Goal: Transaction & Acquisition: Purchase product/service

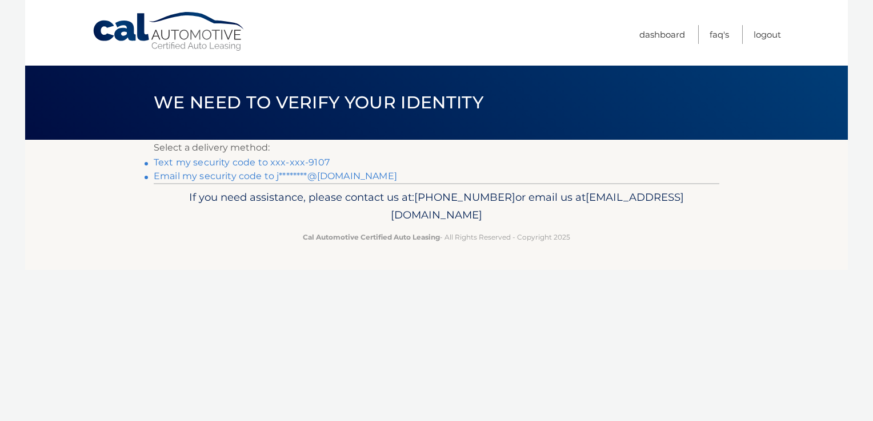
click at [315, 174] on link "Email my security code to j********@gmail.com" at bounding box center [275, 176] width 243 height 11
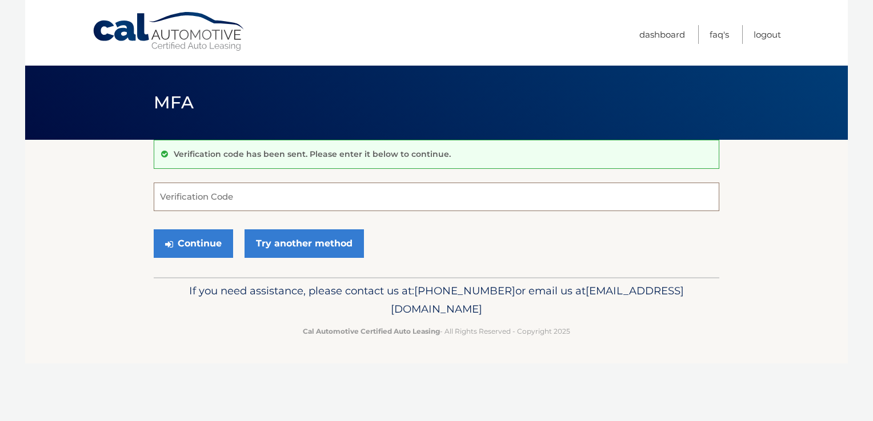
click at [259, 203] on input "Verification Code" at bounding box center [436, 197] width 565 height 29
paste input "921022"
click at [210, 231] on button "Continue" at bounding box center [193, 244] width 79 height 29
click at [204, 240] on button "Continue" at bounding box center [193, 244] width 79 height 29
drag, startPoint x: 200, startPoint y: 203, endPoint x: 121, endPoint y: 207, distance: 79.5
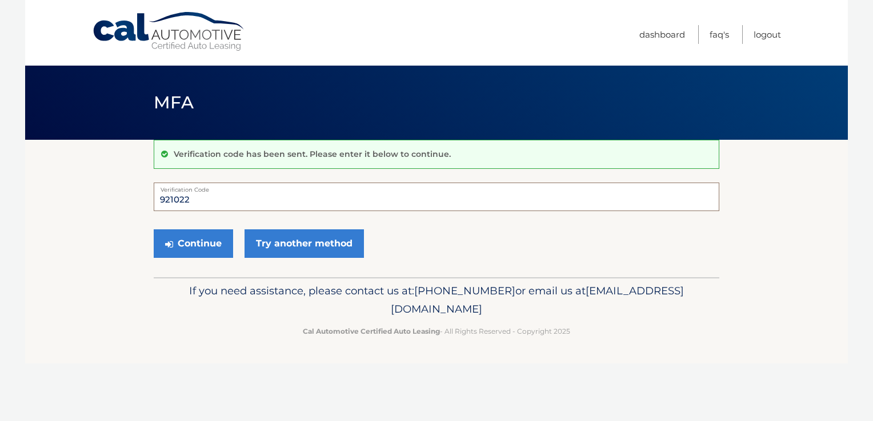
click at [121, 207] on section "Verification code has been sent. Please enter it below to continue. 921022 Veri…" at bounding box center [436, 209] width 822 height 138
type input "921022"
click at [154, 230] on button "Continue" at bounding box center [193, 244] width 79 height 29
click at [171, 240] on icon "submit" at bounding box center [169, 244] width 8 height 9
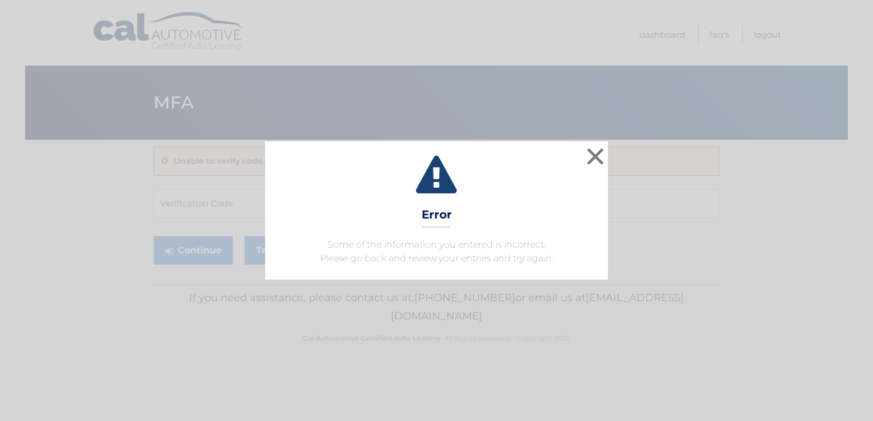
click at [582, 162] on icon at bounding box center [436, 176] width 314 height 41
click at [590, 156] on button "×" at bounding box center [595, 156] width 23 height 23
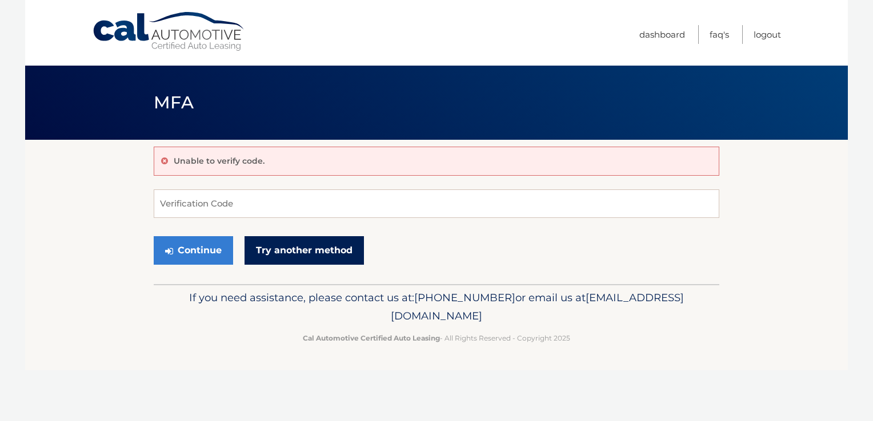
click at [299, 248] on link "Try another method" at bounding box center [303, 250] width 119 height 29
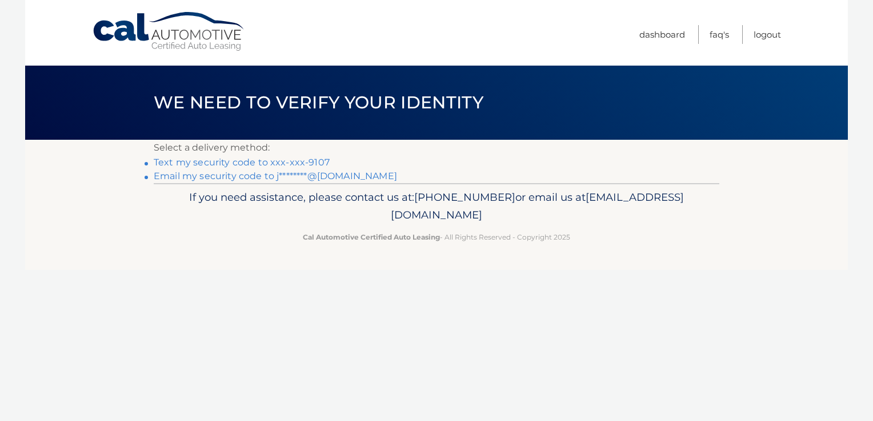
click at [294, 163] on link "Text my security code to xxx-xxx-9107" at bounding box center [242, 162] width 176 height 11
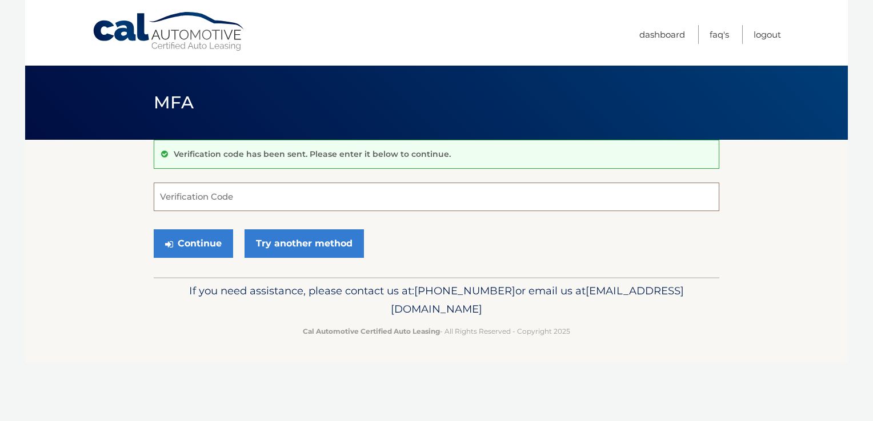
click at [234, 202] on input "Verification Code" at bounding box center [436, 197] width 565 height 29
type input "192750"
click at [190, 239] on button "Continue" at bounding box center [193, 244] width 79 height 29
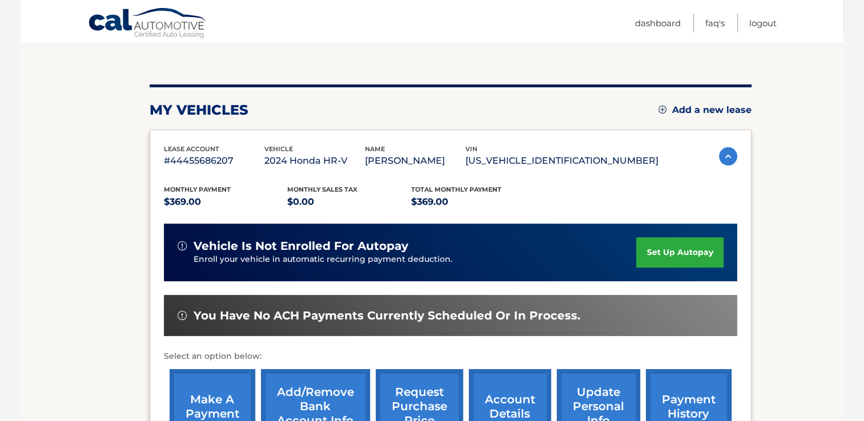
scroll to position [171, 0]
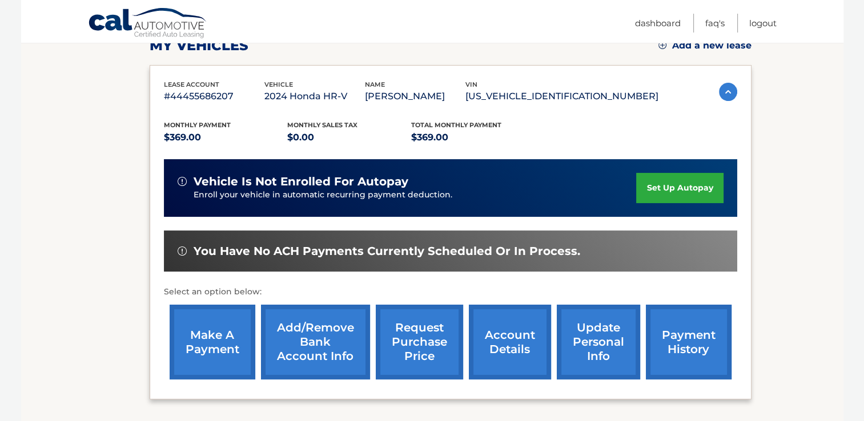
click at [216, 331] on link "make a payment" at bounding box center [213, 342] width 86 height 75
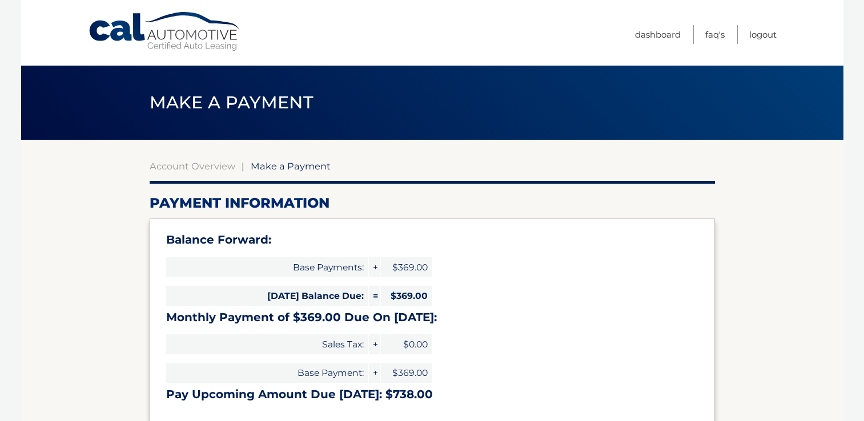
select select "YWVkZDZmMTgtM2Y1Zi00YjhhLTk3YjAtMWNhN2JlOGY4Y2M0"
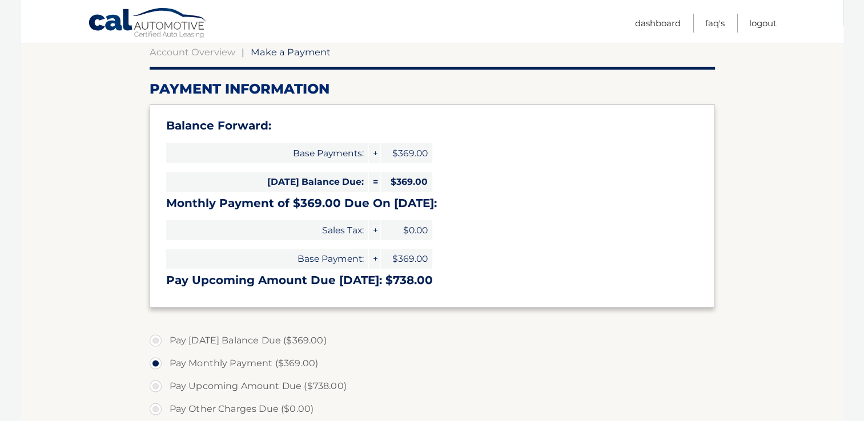
scroll to position [171, 0]
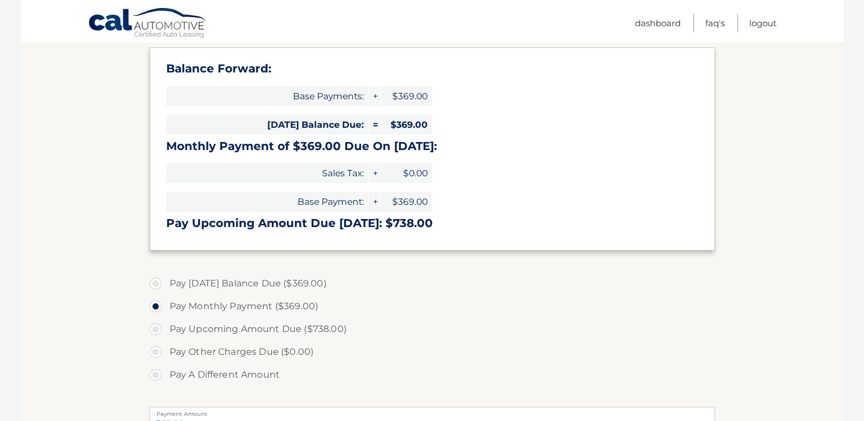
click at [153, 282] on label "Pay [DATE] Balance Due ($369.00)" at bounding box center [432, 283] width 565 height 23
click at [154, 282] on input "Pay [DATE] Balance Due ($369.00)" at bounding box center [159, 281] width 11 height 18
radio input "true"
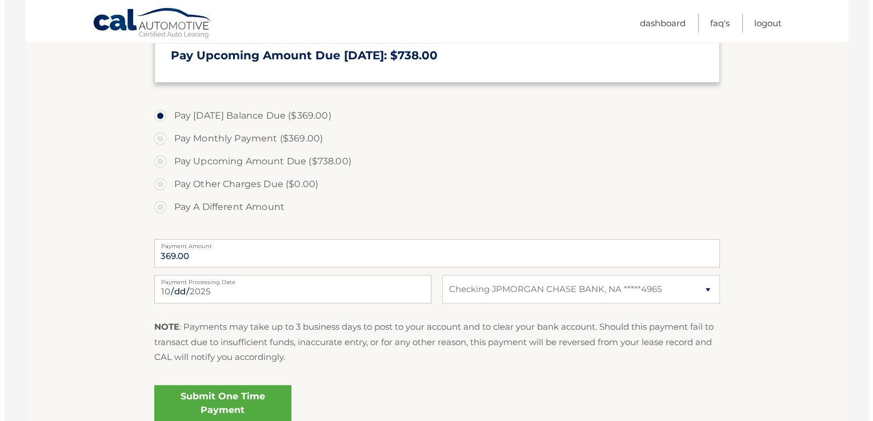
scroll to position [343, 0]
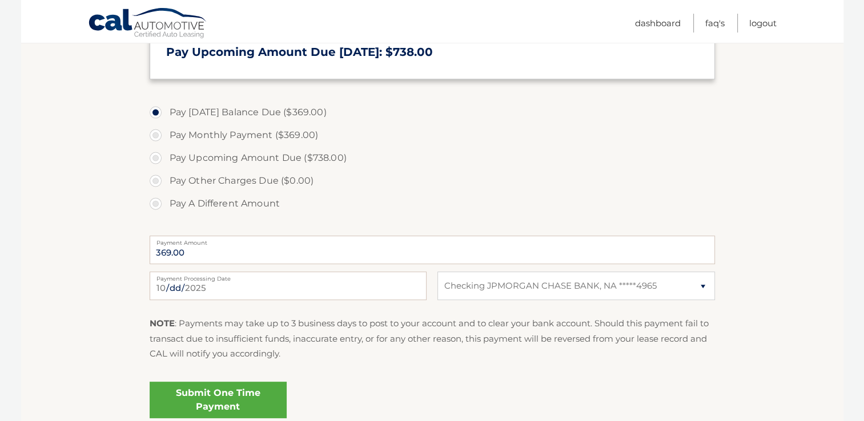
click at [223, 394] on link "Submit One Time Payment" at bounding box center [218, 400] width 137 height 37
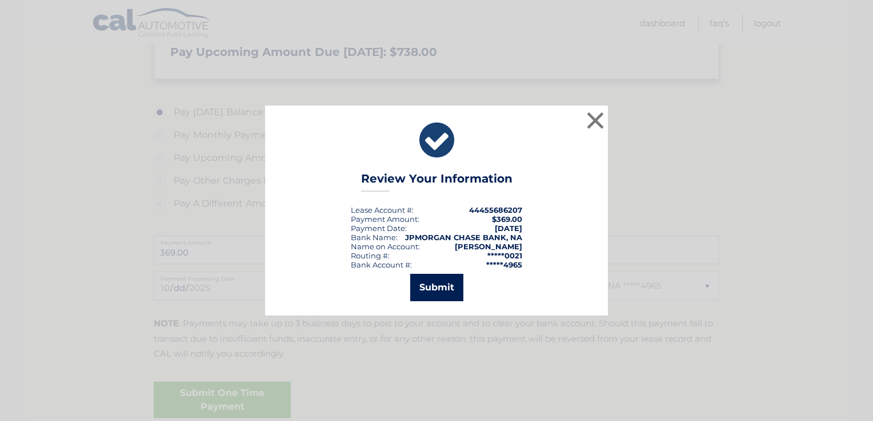
click at [431, 295] on button "Submit" at bounding box center [436, 287] width 53 height 27
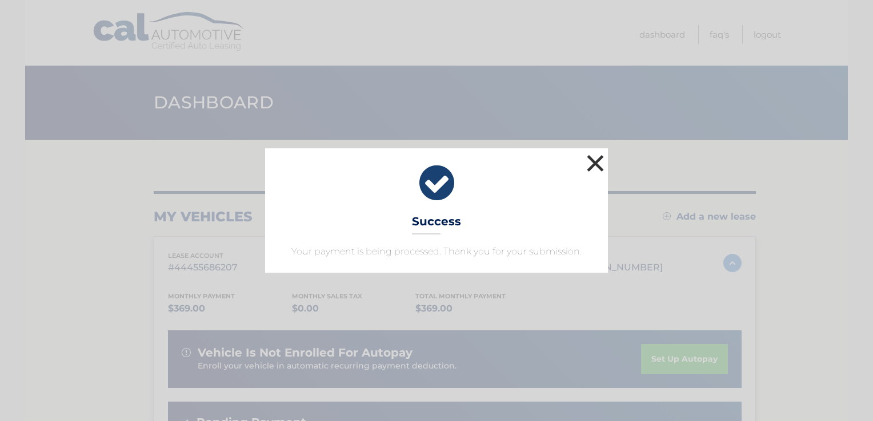
click at [595, 168] on button "×" at bounding box center [595, 163] width 23 height 23
